Goal: Transaction & Acquisition: Purchase product/service

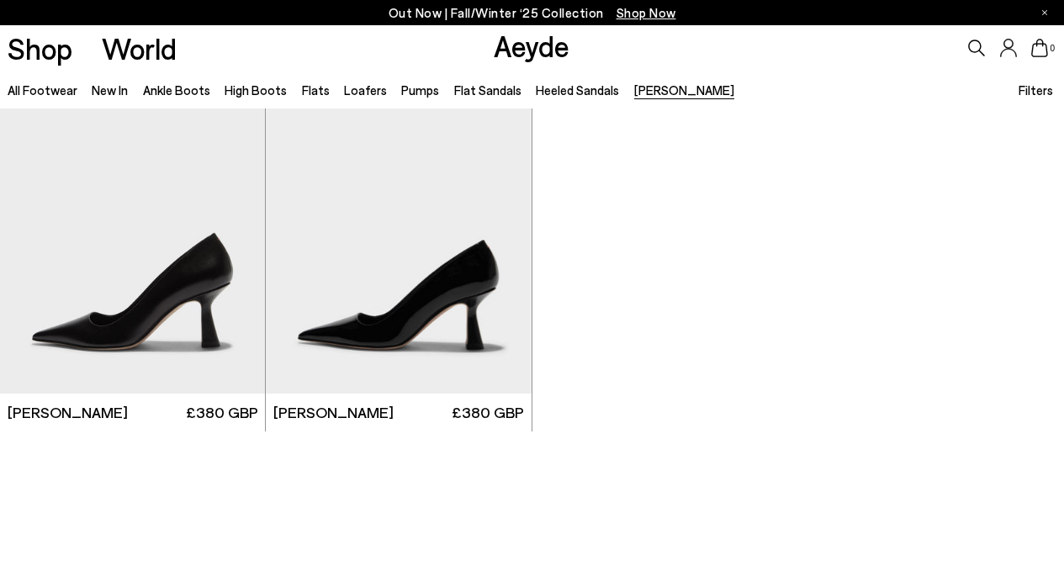
scroll to position [50, 0]
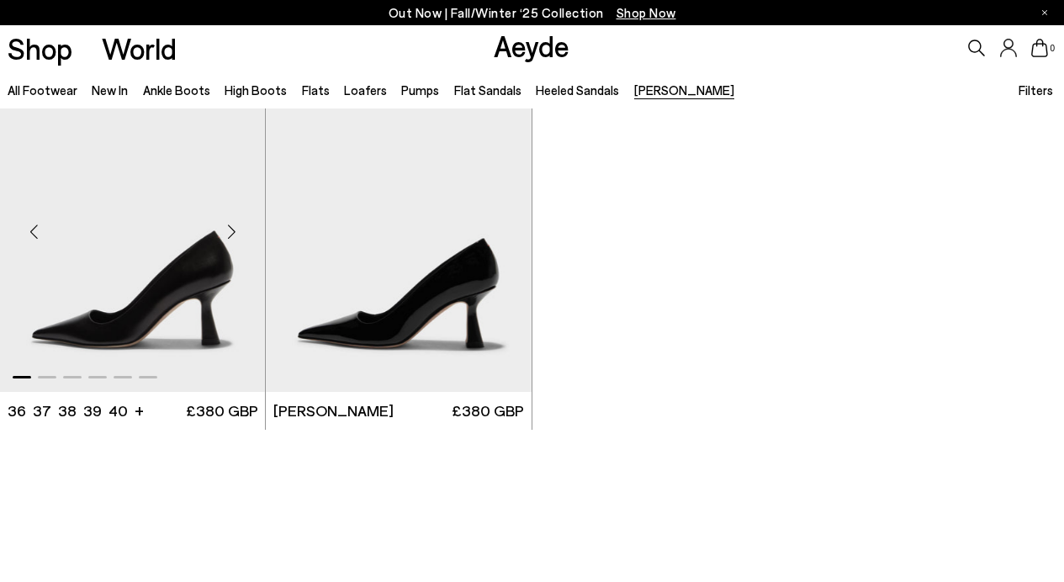
click at [187, 298] on img "1 / 6" at bounding box center [132, 225] width 265 height 334
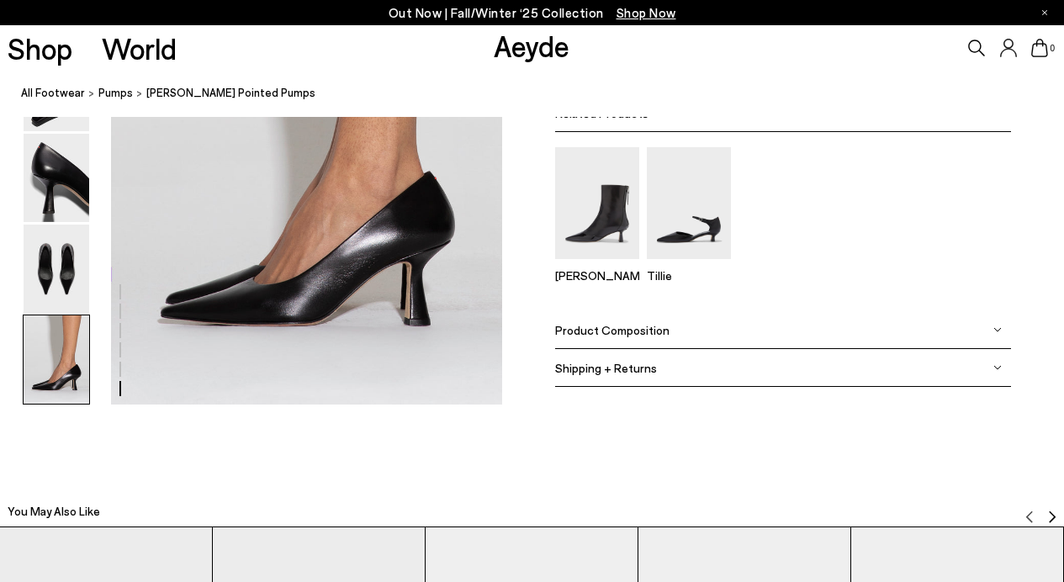
scroll to position [2852, 0]
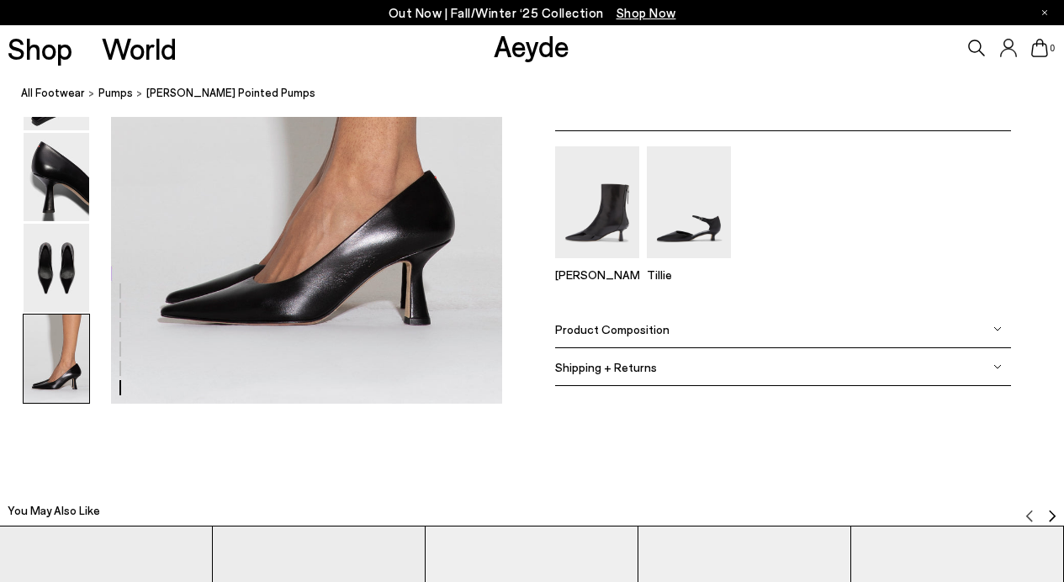
click at [663, 338] on div "Product Composition" at bounding box center [783, 329] width 456 height 38
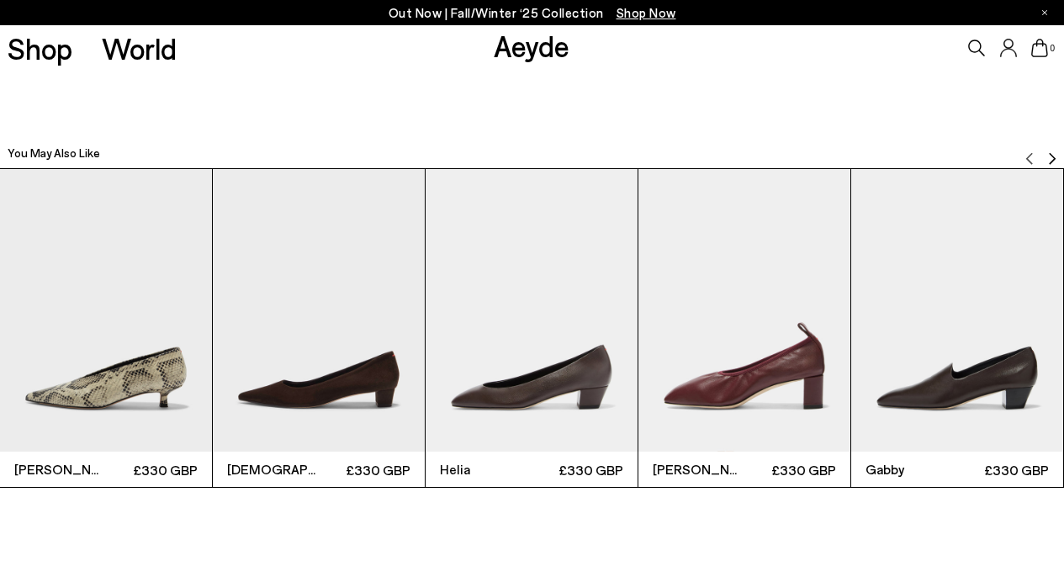
scroll to position [3243, 0]
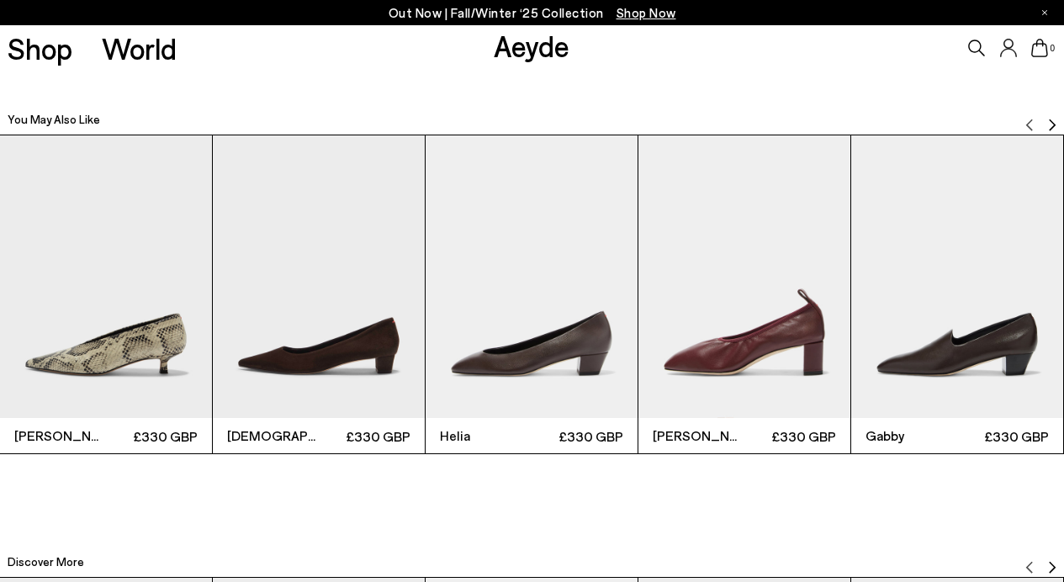
click at [1049, 125] on img "Next slide" at bounding box center [1051, 125] width 13 height 13
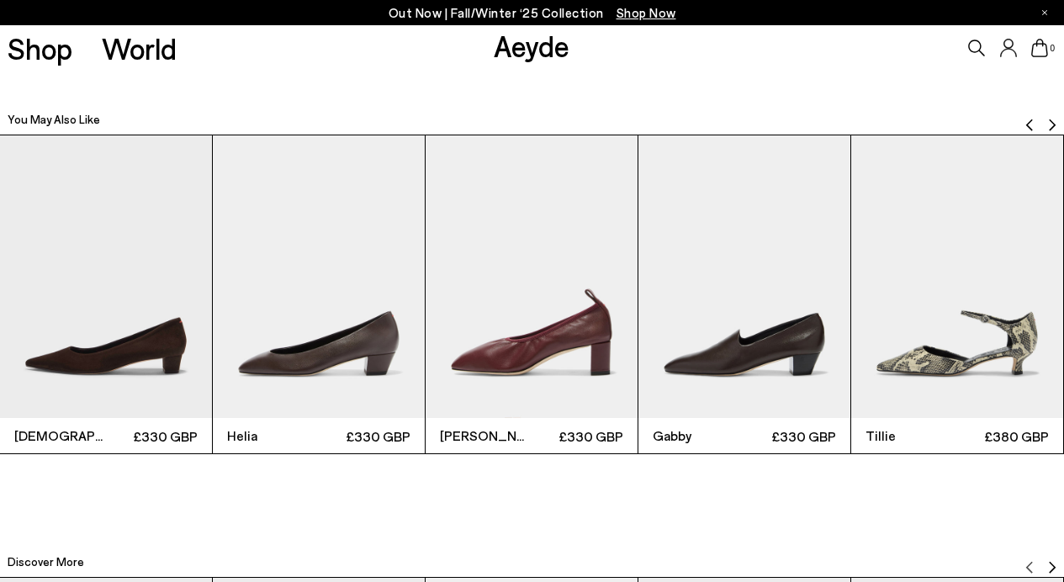
click at [1049, 125] on img "Next slide" at bounding box center [1051, 125] width 13 height 13
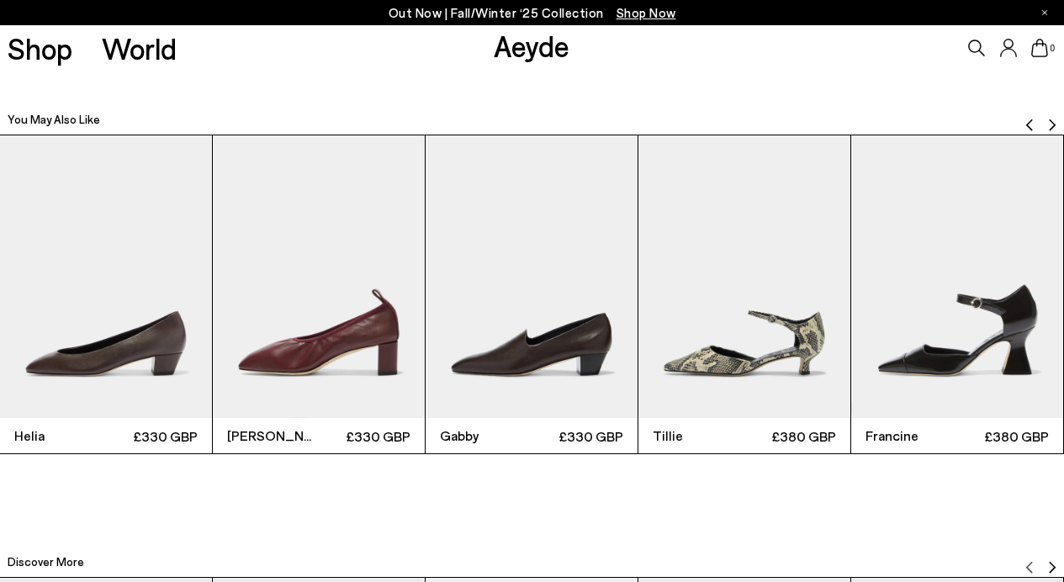
click at [1049, 125] on img "Next slide" at bounding box center [1051, 125] width 13 height 13
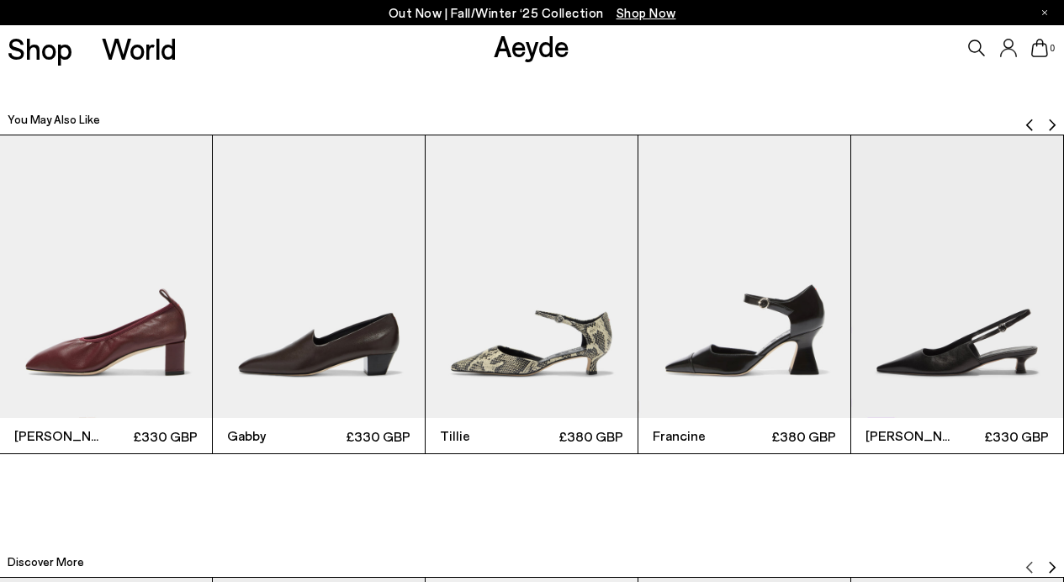
click at [1049, 125] on img "Next slide" at bounding box center [1051, 125] width 13 height 13
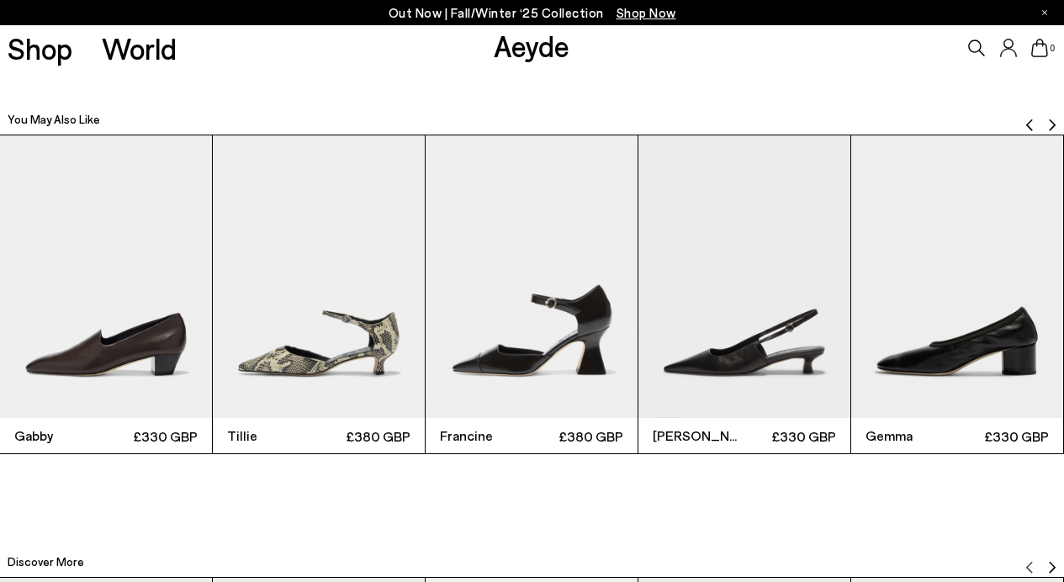
click at [1049, 125] on img "Next slide" at bounding box center [1051, 125] width 13 height 13
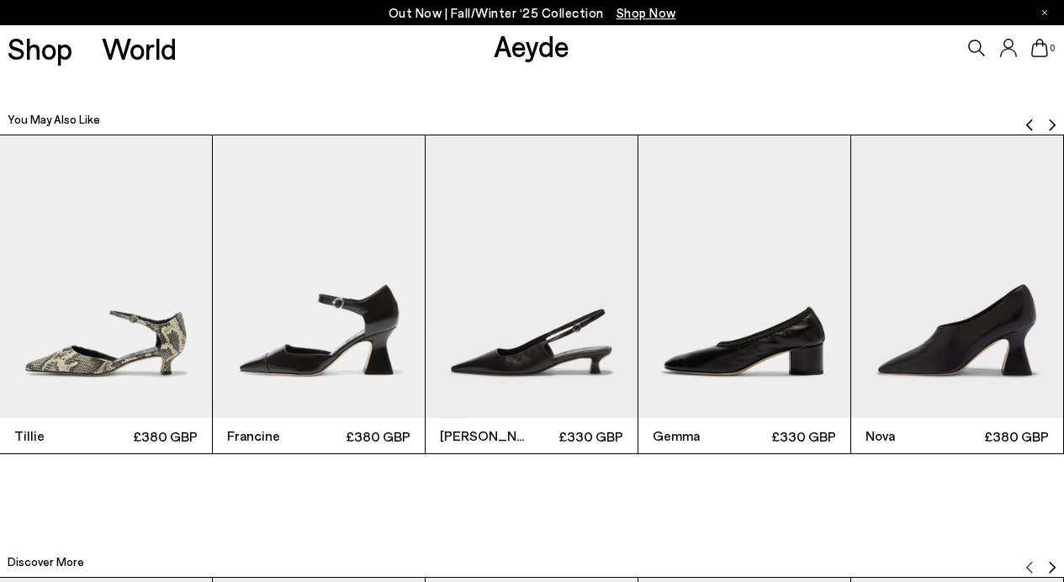
click at [1049, 125] on img "Next slide" at bounding box center [1051, 125] width 13 height 13
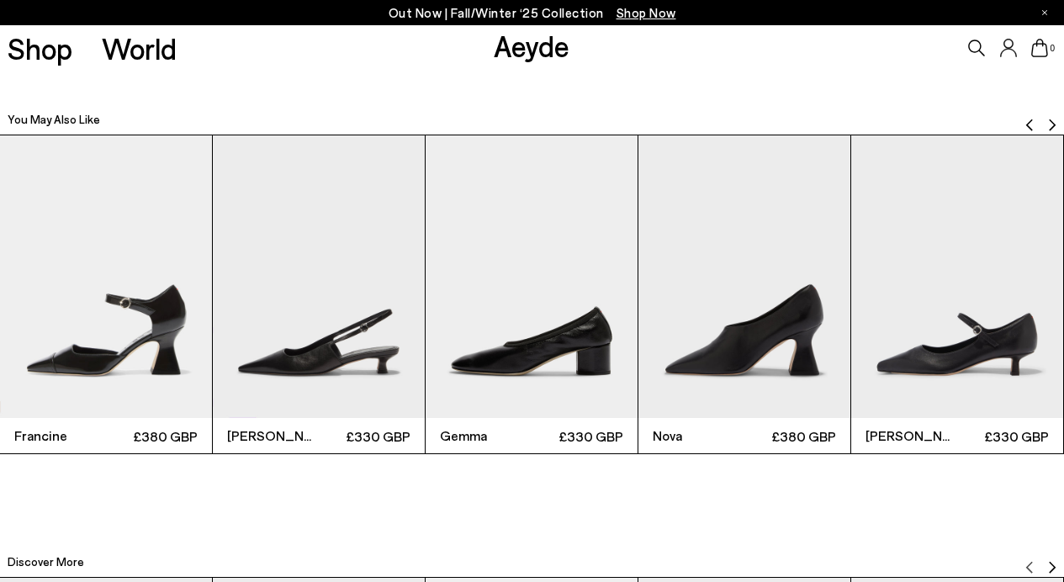
click at [1049, 125] on img "Next slide" at bounding box center [1051, 125] width 13 height 13
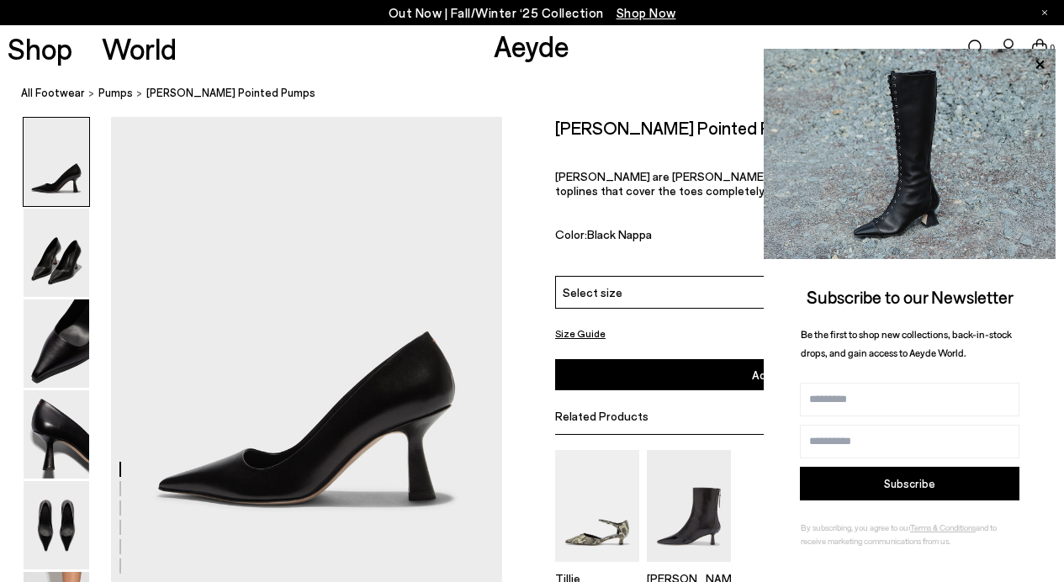
scroll to position [61, 0]
